Goal: Task Accomplishment & Management: Use online tool/utility

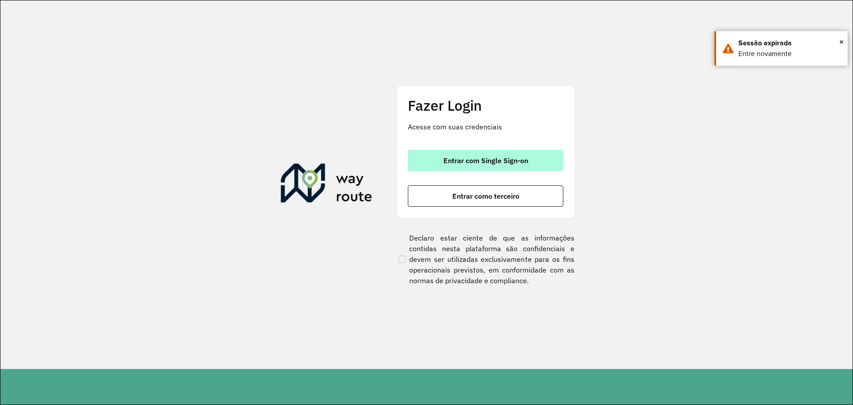
click at [480, 165] on button "Entrar com Single Sign-on" at bounding box center [485, 160] width 155 height 21
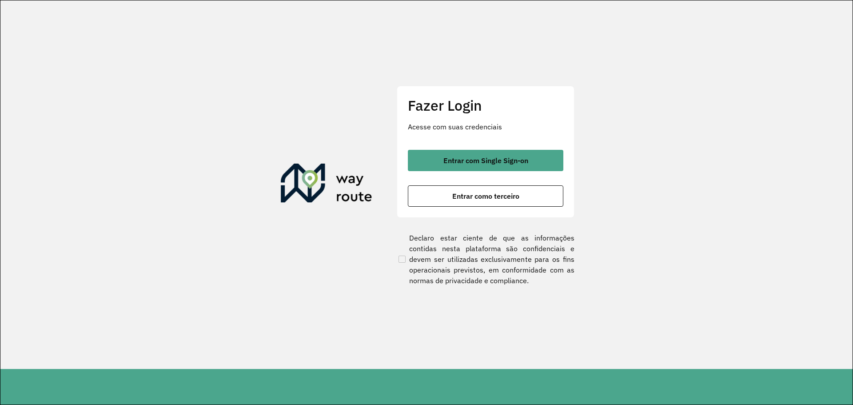
click at [473, 173] on div "Entrar com Single Sign-on Entrar como terceiro" at bounding box center [485, 178] width 155 height 57
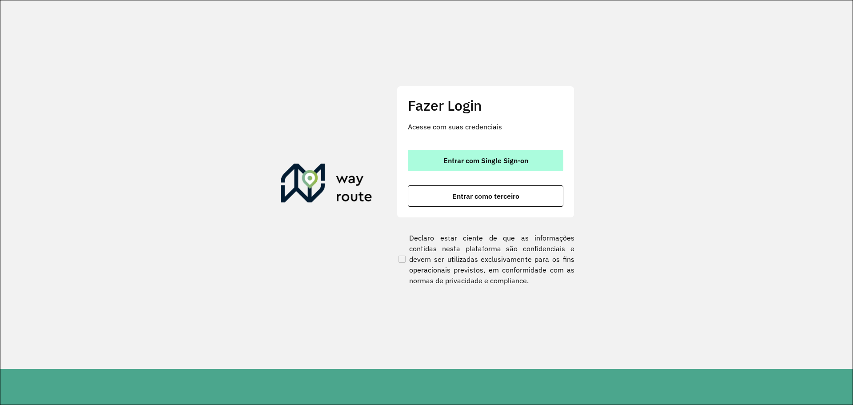
click at [472, 161] on span "Entrar com Single Sign-on" at bounding box center [485, 160] width 85 height 7
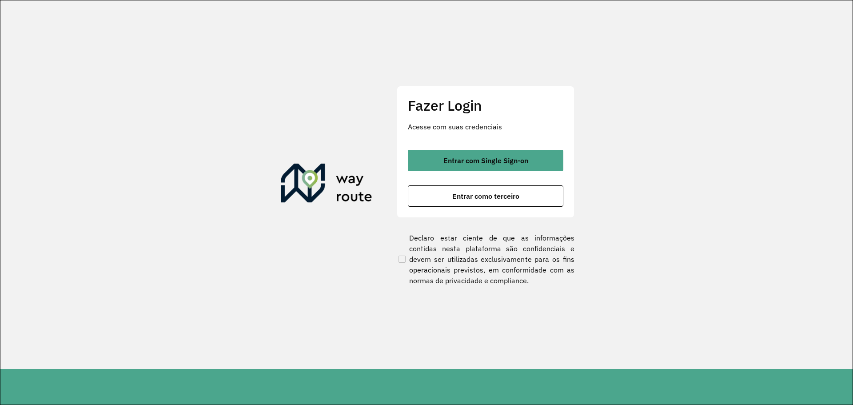
click at [408, 126] on p "Acesse com suas credenciais" at bounding box center [485, 126] width 155 height 11
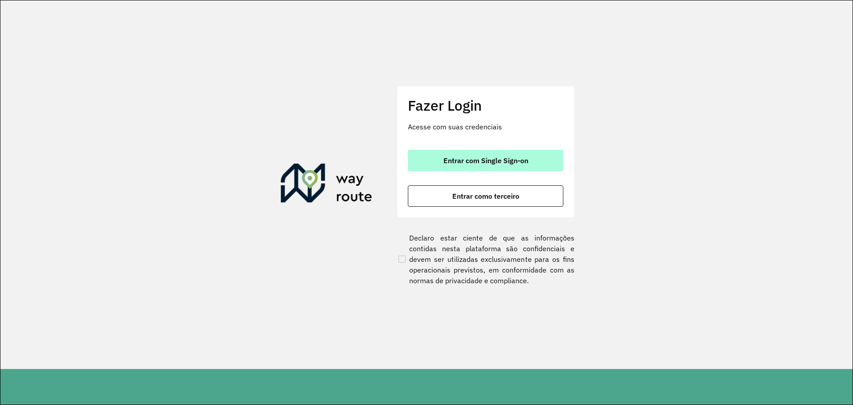
drag, startPoint x: 451, startPoint y: 169, endPoint x: 433, endPoint y: 167, distance: 17.5
click at [451, 169] on button "Entrar com Single Sign-on" at bounding box center [485, 160] width 155 height 21
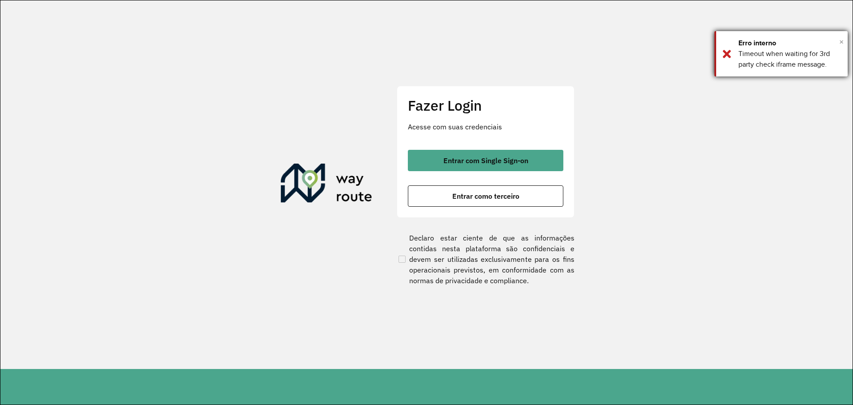
click at [841, 40] on span "×" at bounding box center [841, 41] width 4 height 13
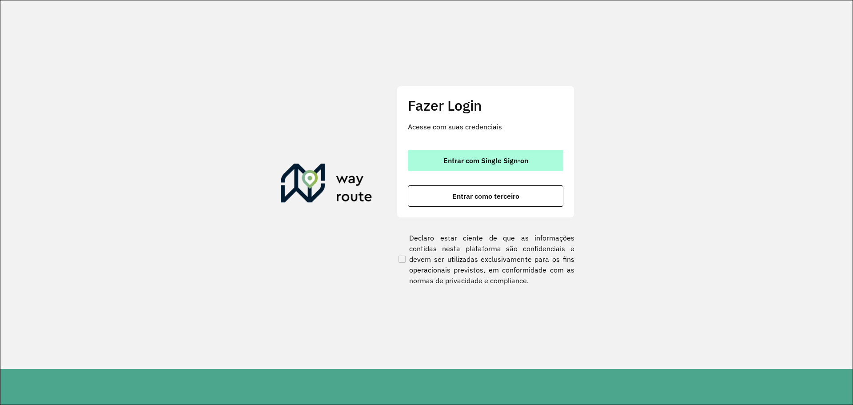
click at [460, 167] on button "Entrar com Single Sign-on" at bounding box center [485, 160] width 155 height 21
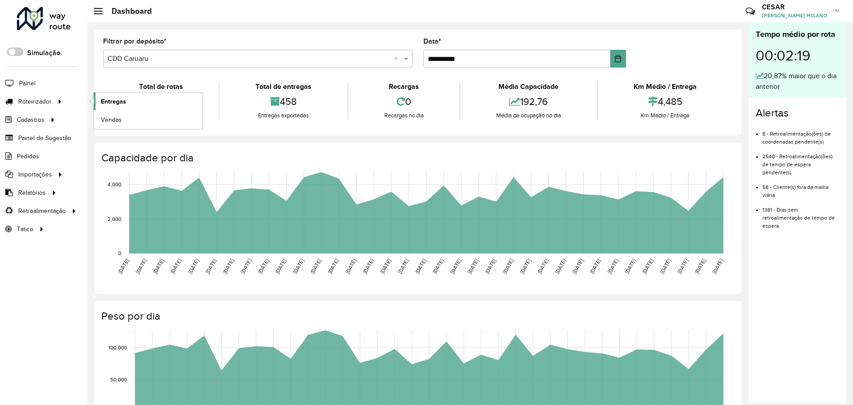
click at [139, 104] on link "Entregas" at bounding box center [148, 101] width 109 height 18
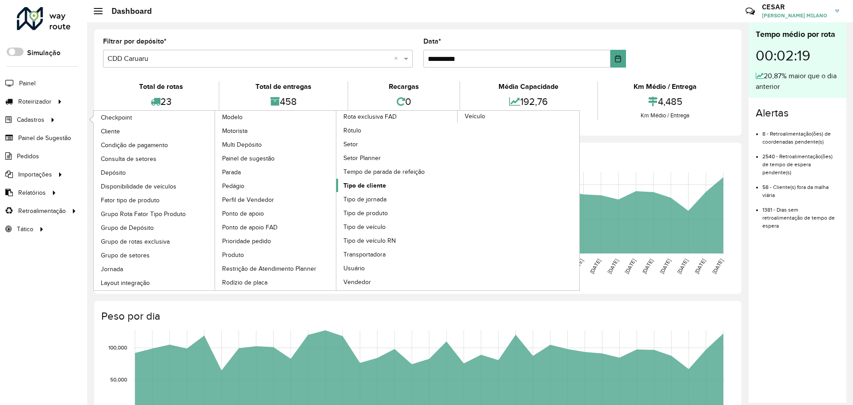
click at [365, 186] on span "Tipo de cliente" at bounding box center [364, 185] width 43 height 9
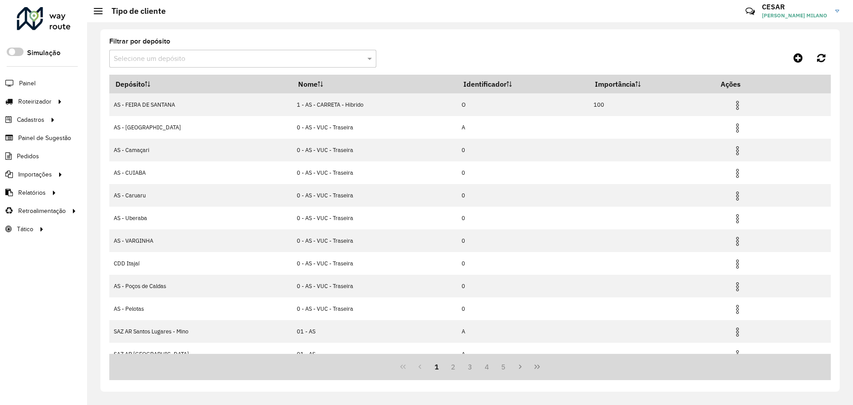
click at [184, 57] on input "text" at bounding box center [234, 59] width 240 height 11
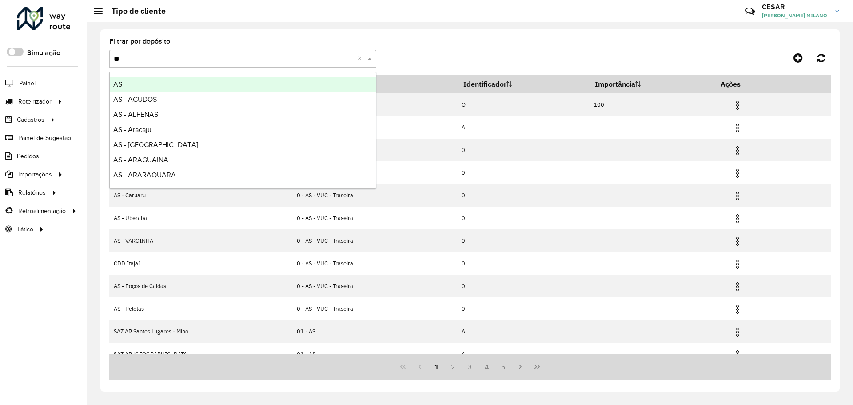
type input "***"
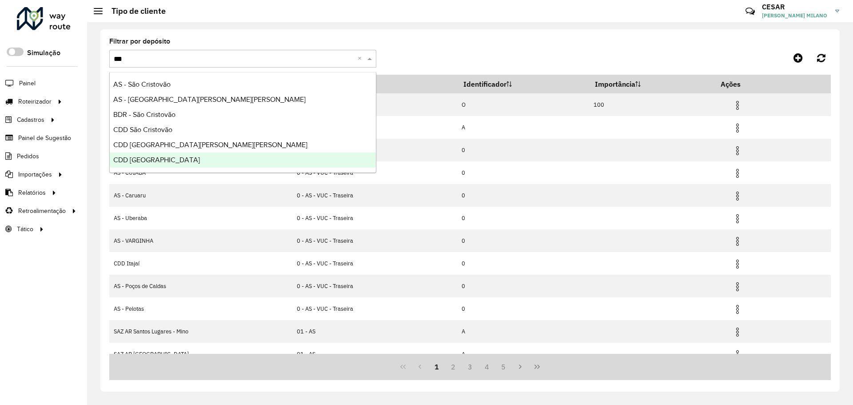
click at [161, 158] on span "CDD [GEOGRAPHIC_DATA]" at bounding box center [156, 160] width 87 height 8
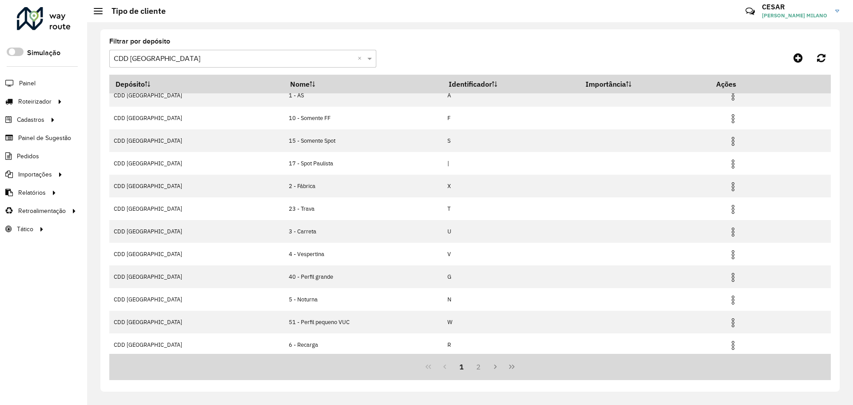
scroll to position [12, 0]
click at [480, 366] on button "2" at bounding box center [478, 366] width 17 height 17
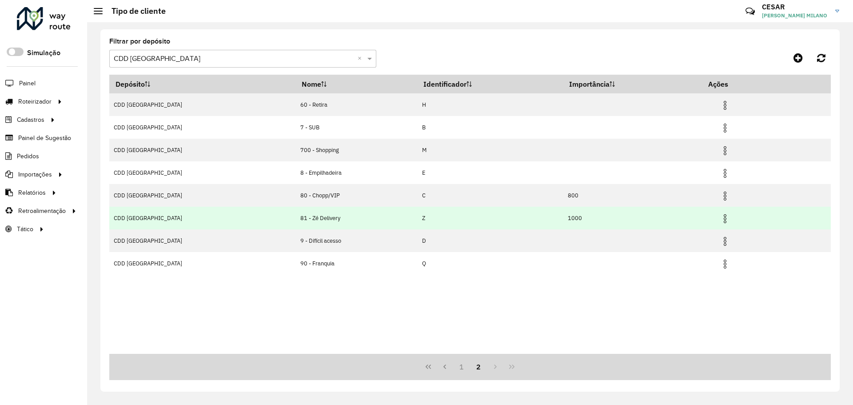
drag, startPoint x: 112, startPoint y: 220, endPoint x: 329, endPoint y: 215, distance: 216.7
click at [329, 215] on div "Filtrar por depósito Selecione um depósito × CDD São Paulo × Depósito Nome Iden…" at bounding box center [469, 210] width 739 height 362
click at [331, 218] on td "81 - Zé Delivery" at bounding box center [356, 217] width 122 height 23
drag, startPoint x: 293, startPoint y: 221, endPoint x: 227, endPoint y: 218, distance: 66.3
click at [227, 218] on tr "CDD São Paulo 81 - Zé Delivery Z 1000" at bounding box center [469, 217] width 721 height 23
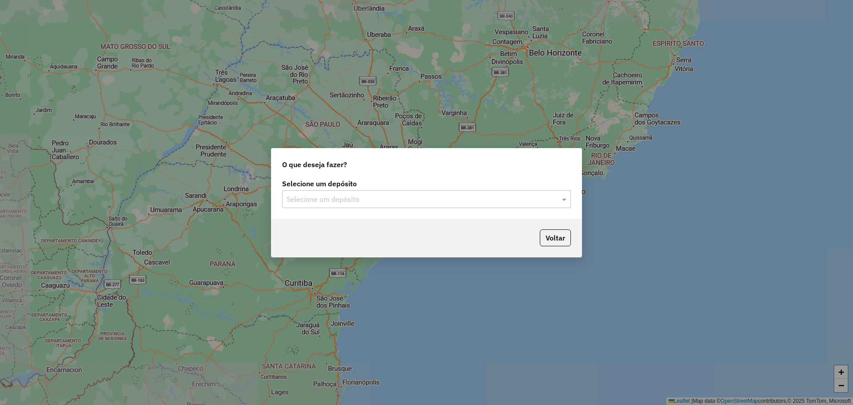
click at [377, 203] on input "text" at bounding box center [417, 199] width 262 height 11
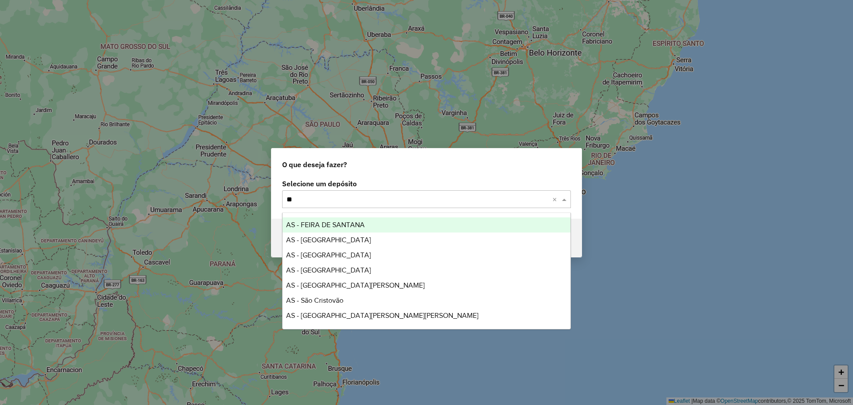
type input "***"
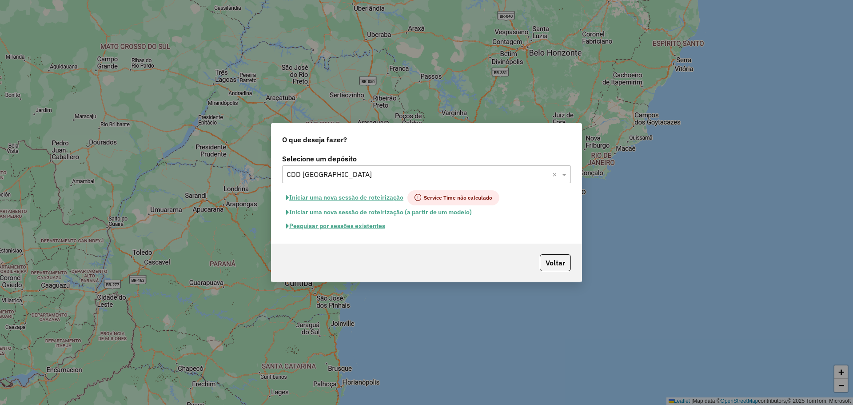
click at [354, 224] on button "Pesquisar por sessões existentes" at bounding box center [335, 226] width 107 height 14
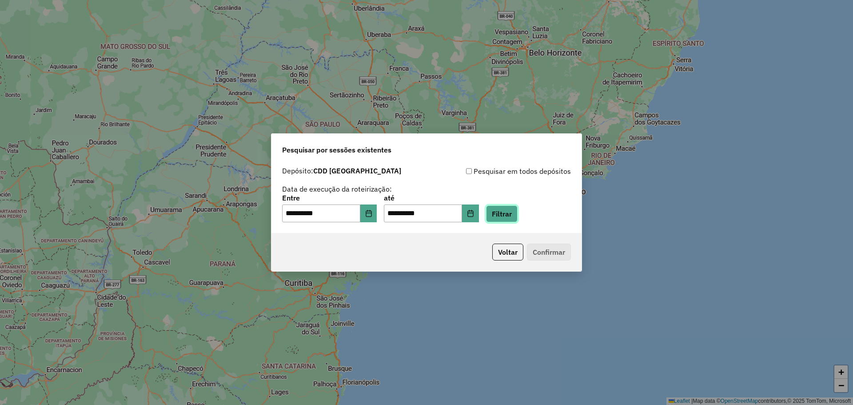
click at [510, 214] on button "Filtrar" at bounding box center [502, 213] width 32 height 17
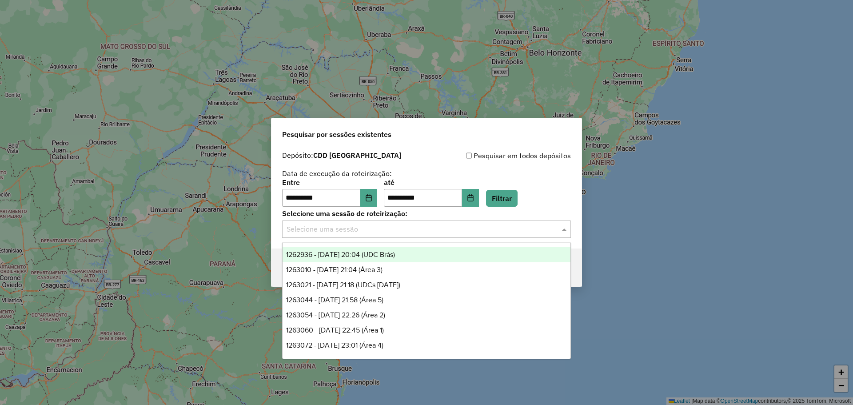
click at [373, 233] on input "text" at bounding box center [417, 229] width 262 height 11
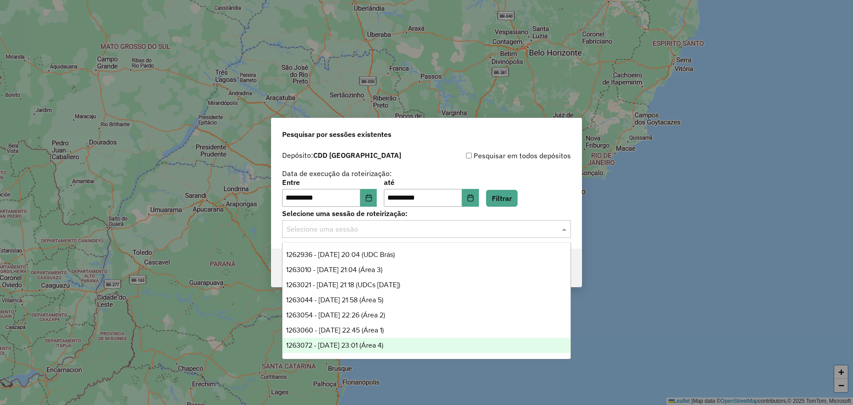
click at [383, 344] on span "1263072 - 10/09/2025 23:01 (Área 4)" at bounding box center [334, 345] width 97 height 8
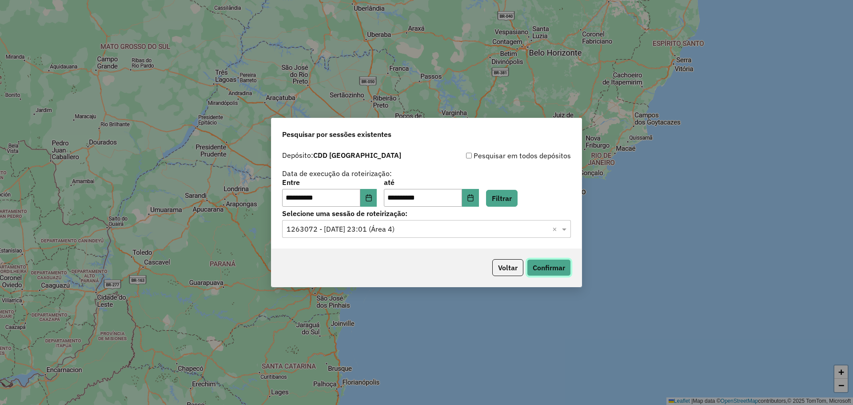
click at [559, 266] on button "Confirmar" at bounding box center [549, 267] width 44 height 17
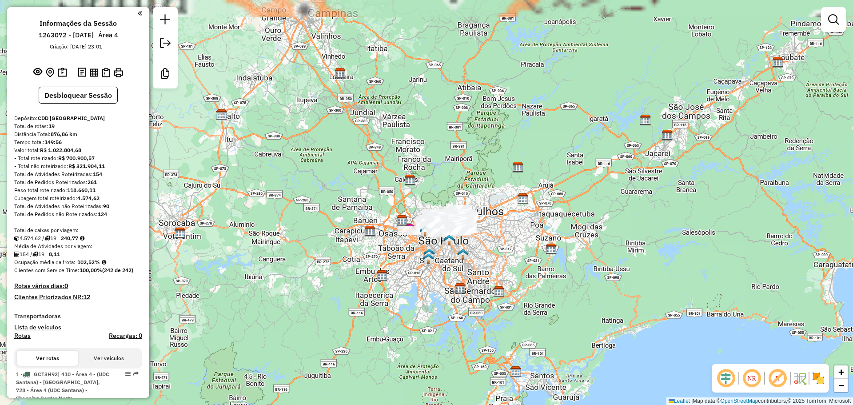
drag, startPoint x: 453, startPoint y: 242, endPoint x: 429, endPoint y: 260, distance: 30.1
click at [429, 260] on img at bounding box center [428, 259] width 12 height 12
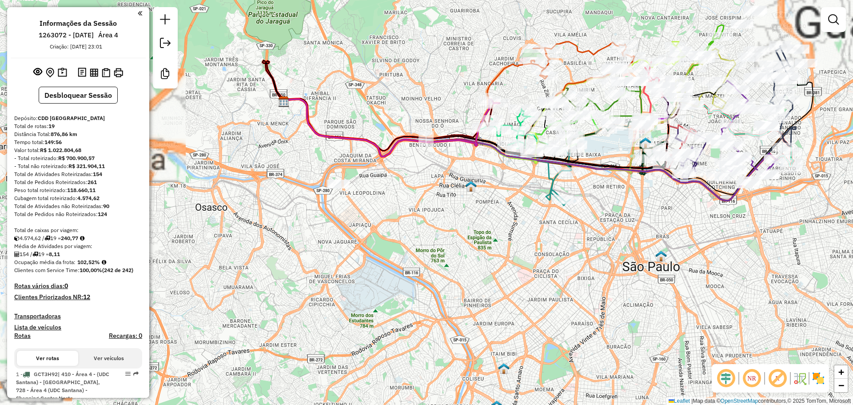
drag, startPoint x: 440, startPoint y: 236, endPoint x: 497, endPoint y: 285, distance: 75.3
click at [498, 285] on div "Janela de atendimento Grade de atendimento Capacidade Transportadoras Veículos …" at bounding box center [426, 202] width 853 height 405
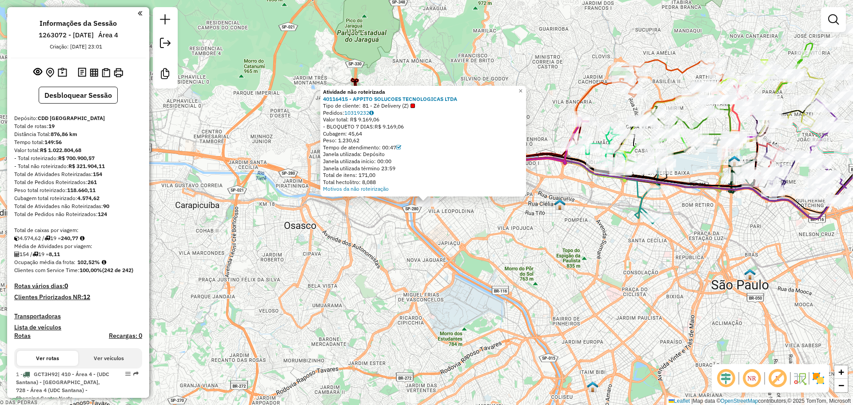
drag, startPoint x: 486, startPoint y: 246, endPoint x: 593, endPoint y: 126, distance: 160.7
click at [487, 245] on div "Atividade não roteirizada 40116415 - APPITO SOLUCOES TECNOLOGICAS LTDA Tipo de …" at bounding box center [426, 202] width 853 height 405
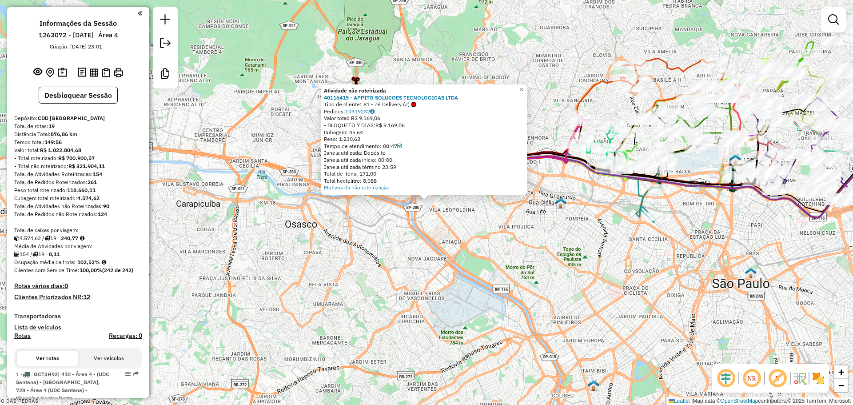
click at [831, 18] on em at bounding box center [833, 19] width 11 height 11
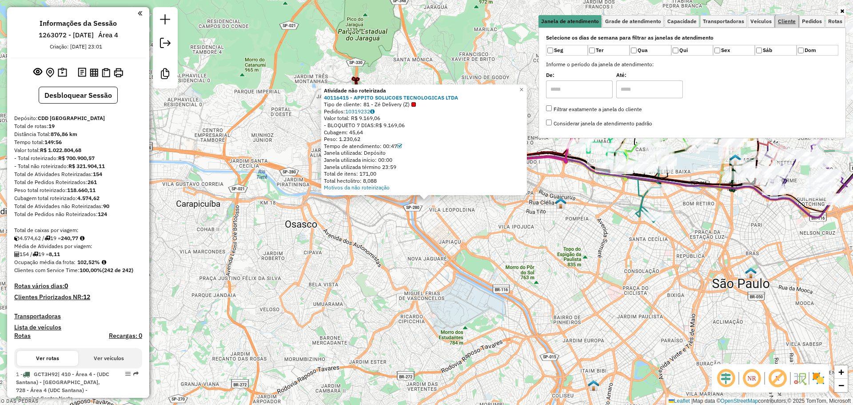
click at [788, 17] on link "Cliente" at bounding box center [786, 21] width 23 height 12
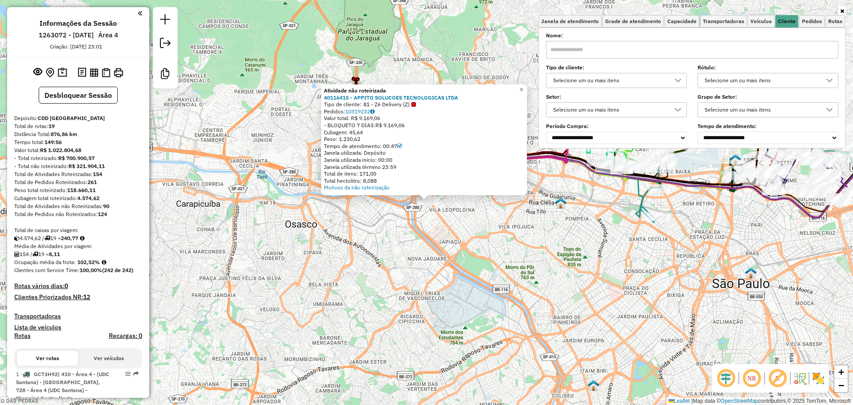
click at [636, 80] on div "Selecione um ou mais itens" at bounding box center [609, 80] width 119 height 14
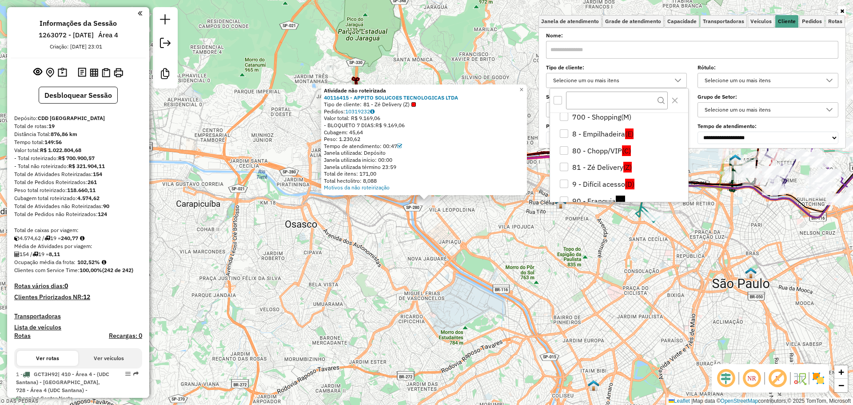
scroll to position [258, 0]
click at [563, 166] on div "81 - Zé Delivery" at bounding box center [563, 164] width 8 height 8
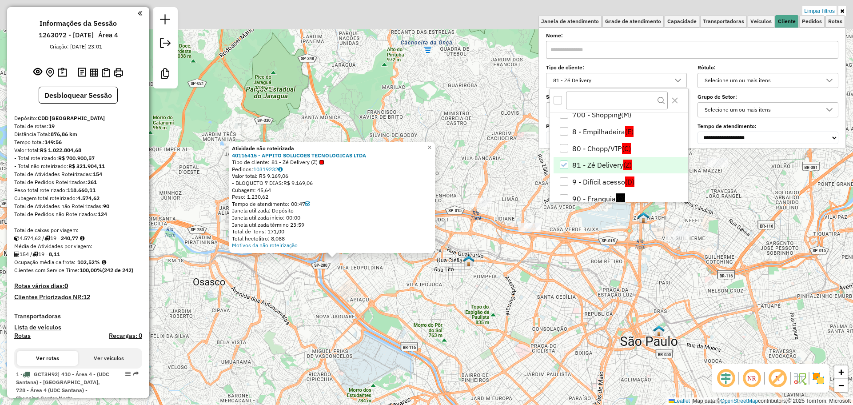
drag, startPoint x: 476, startPoint y: 233, endPoint x: 384, endPoint y: 291, distance: 109.0
click at [384, 291] on div "Atividade não roteirizada 40116415 - APPITO SOLUCOES TECNOLOGICAS LTDA Tipo de …" at bounding box center [426, 202] width 853 height 405
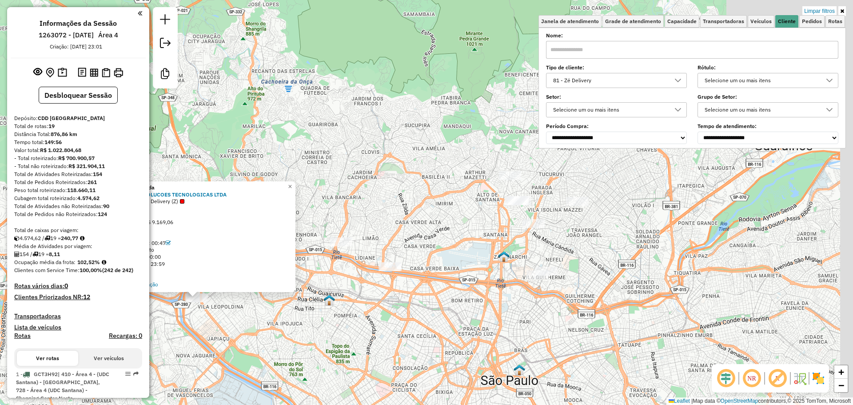
drag, startPoint x: 563, startPoint y: 243, endPoint x: 441, endPoint y: 288, distance: 129.1
click at [441, 288] on div "Atividade não roteirizada 40116415 - APPITO SOLUCOES TECNOLOGICAS LTDA Tipo de …" at bounding box center [426, 202] width 853 height 405
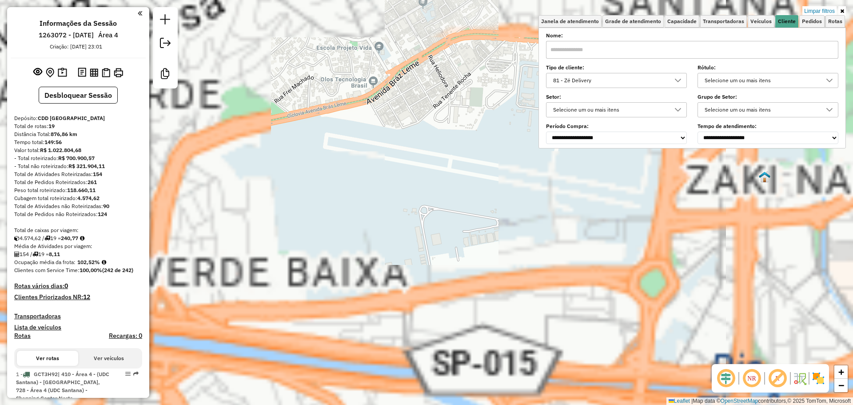
drag, startPoint x: 475, startPoint y: 257, endPoint x: 479, endPoint y: 225, distance: 32.7
click at [479, 226] on div "Atividade não roteirizada 40116415 - APPITO SOLUCOES TECNOLOGICAS LTDA Tipo de …" at bounding box center [426, 202] width 853 height 405
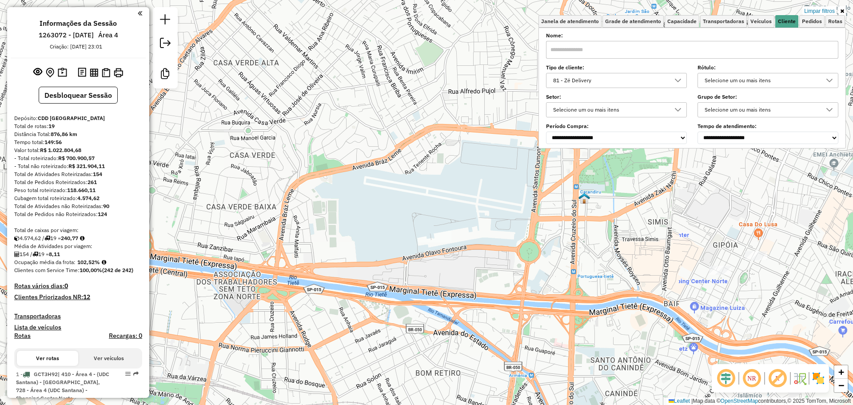
drag, startPoint x: 451, startPoint y: 262, endPoint x: 429, endPoint y: 200, distance: 65.7
click at [430, 201] on div "Atividade não roteirizada 40116415 - APPITO SOLUCOES TECNOLOGICAS LTDA Tipo de …" at bounding box center [426, 202] width 853 height 405
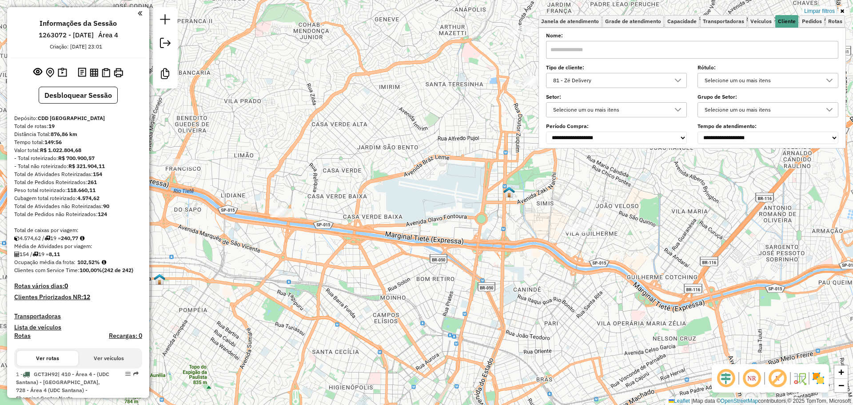
drag, startPoint x: 367, startPoint y: 228, endPoint x: 397, endPoint y: 314, distance: 90.7
click at [396, 314] on div "Atividade não roteirizada 40116415 - APPITO SOLUCOES TECNOLOGICAS LTDA Tipo de …" at bounding box center [426, 202] width 853 height 405
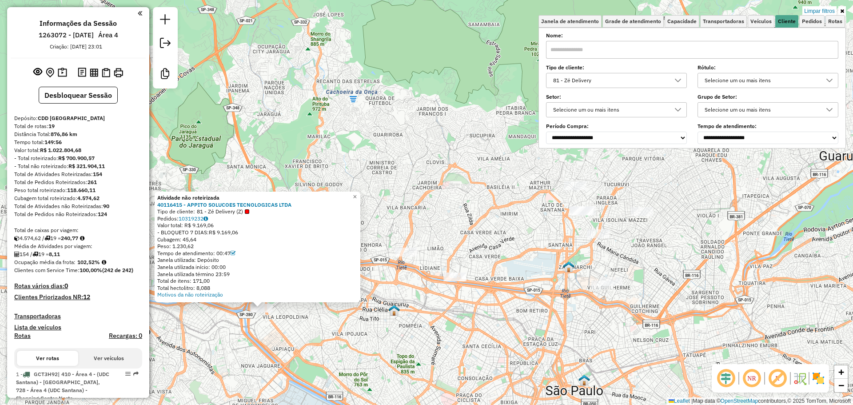
drag, startPoint x: 415, startPoint y: 268, endPoint x: 509, endPoint y: 171, distance: 136.0
click at [512, 258] on div "Atividade não roteirizada 40116415 - APPITO SOLUCOES TECNOLOGICAS LTDA Tipo de …" at bounding box center [426, 202] width 853 height 405
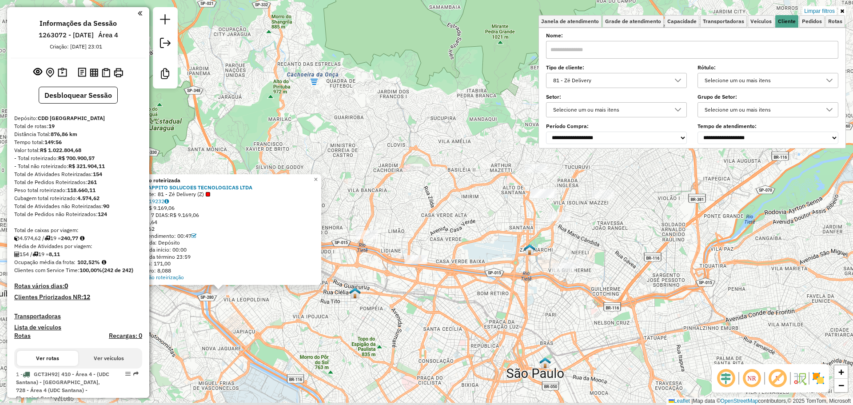
drag, startPoint x: 499, startPoint y: 253, endPoint x: 467, endPoint y: 238, distance: 35.4
click at [467, 238] on div "Atividade não roteirizada 40116415 - APPITO SOLUCOES TECNOLOGICAS LTDA Tipo de …" at bounding box center [426, 202] width 853 height 405
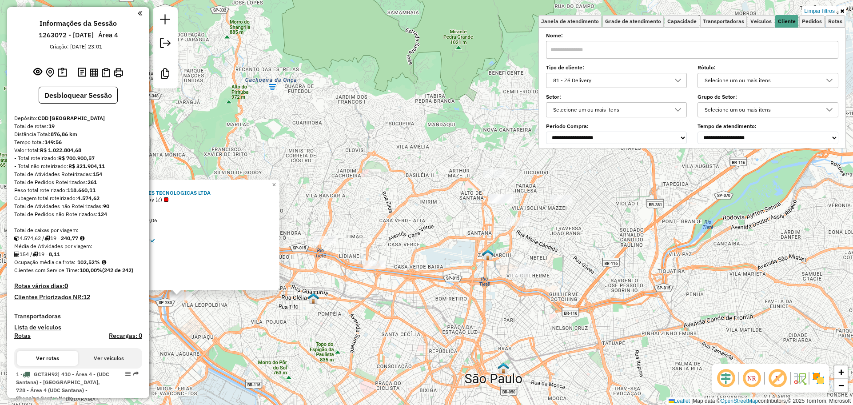
drag, startPoint x: 458, startPoint y: 290, endPoint x: 389, endPoint y: 287, distance: 68.4
click at [417, 295] on div "Atividade não roteirizada 40116415 - APPITO SOLUCOES TECNOLOGICAS LTDA Tipo de …" at bounding box center [426, 202] width 853 height 405
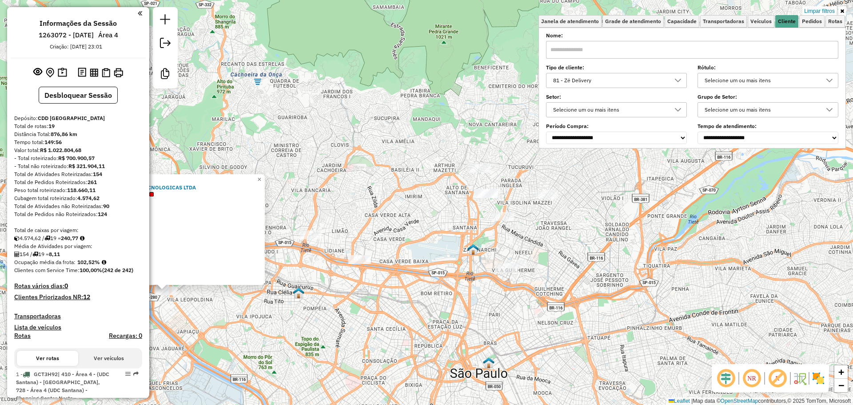
drag, startPoint x: 477, startPoint y: 260, endPoint x: 460, endPoint y: 254, distance: 19.0
click at [460, 254] on div "Atividade não roteirizada 40116415 - APPITO SOLUCOES TECNOLOGICAS LTDA Tipo de …" at bounding box center [426, 202] width 853 height 405
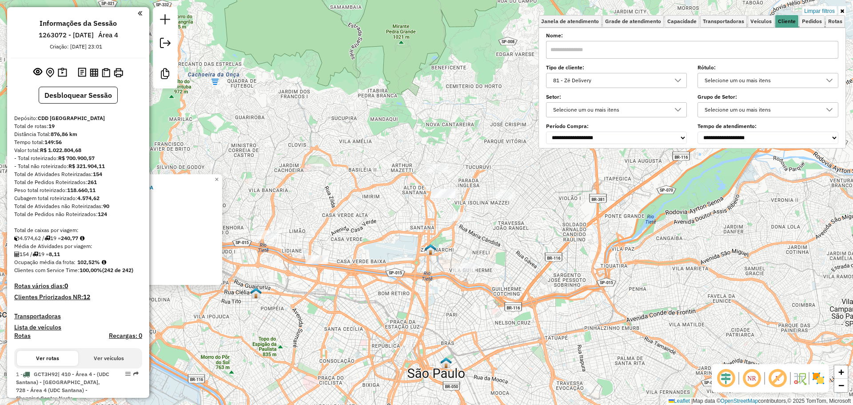
drag, startPoint x: 443, startPoint y: 250, endPoint x: 404, endPoint y: 250, distance: 39.1
click at [404, 250] on div "Atividade não roteirizada 40116415 - APPITO SOLUCOES TECNOLOGICAS LTDA Tipo de …" at bounding box center [426, 202] width 853 height 405
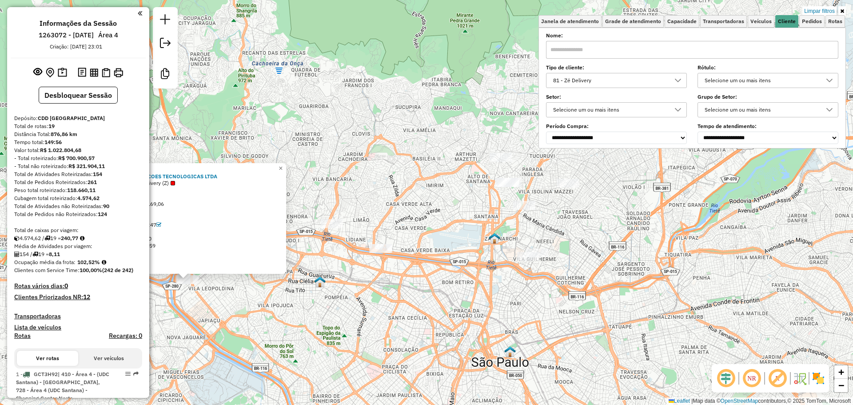
drag, startPoint x: 464, startPoint y: 285, endPoint x: 517, endPoint y: 276, distance: 53.6
click at [517, 276] on div "Atividade não roteirizada 40116415 - APPITO SOLUCOES TECNOLOGICAS LTDA Tipo de …" at bounding box center [426, 202] width 853 height 405
